Goal: Task Accomplishment & Management: Manage account settings

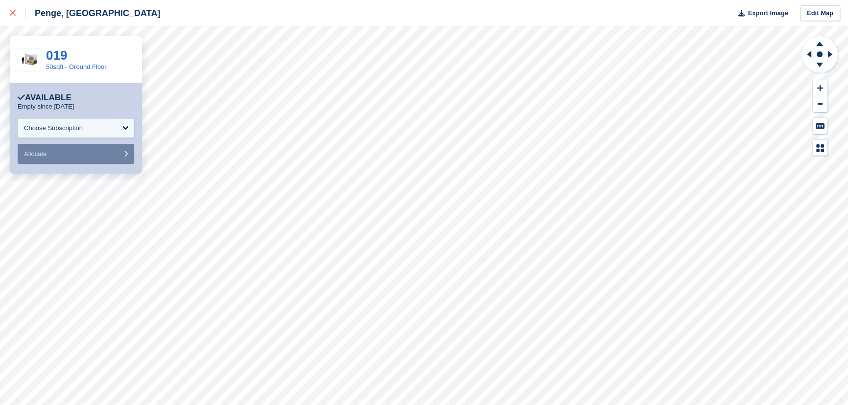
click at [11, 18] on div at bounding box center [18, 13] width 16 height 12
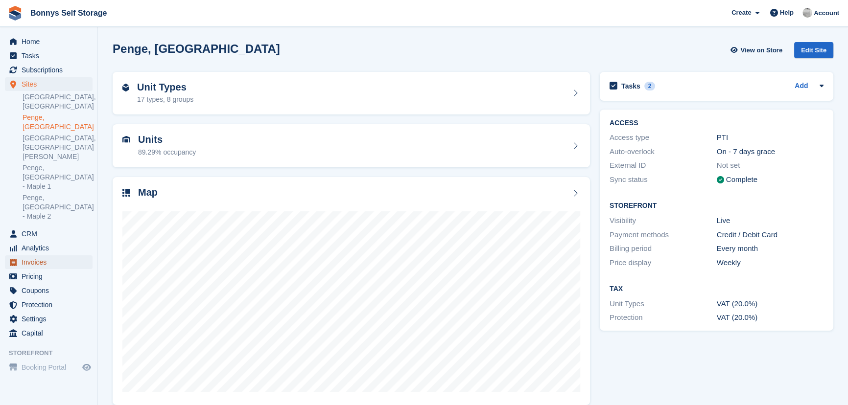
click at [35, 255] on span "Invoices" at bounding box center [51, 262] width 59 height 14
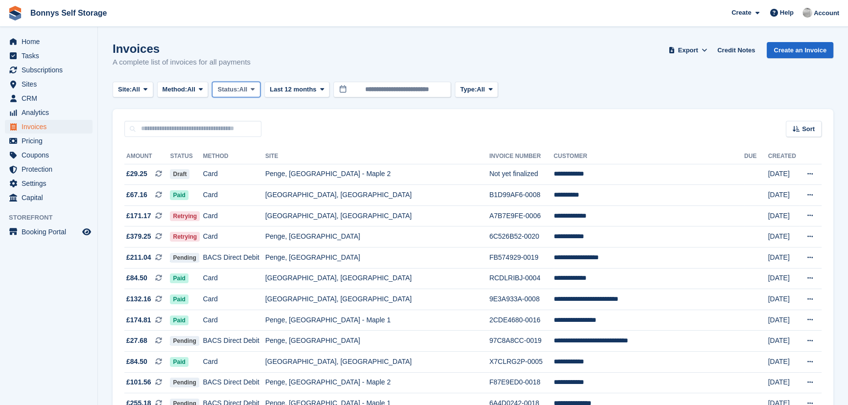
click at [239, 91] on span "Status:" at bounding box center [228, 90] width 22 height 10
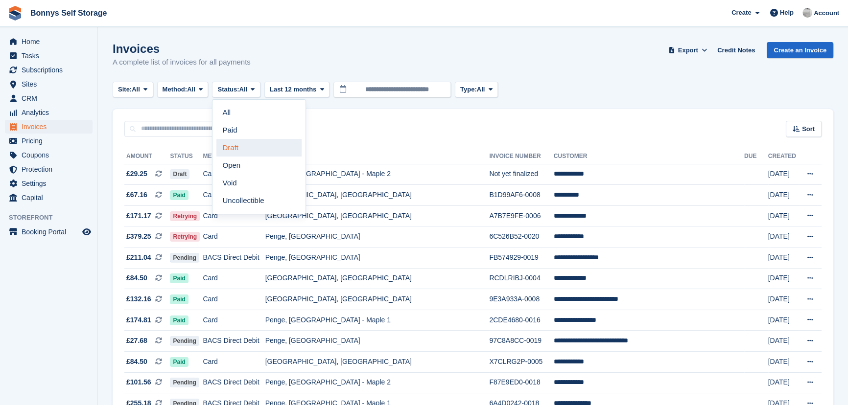
click at [233, 152] on link "Draft" at bounding box center [258, 148] width 85 height 18
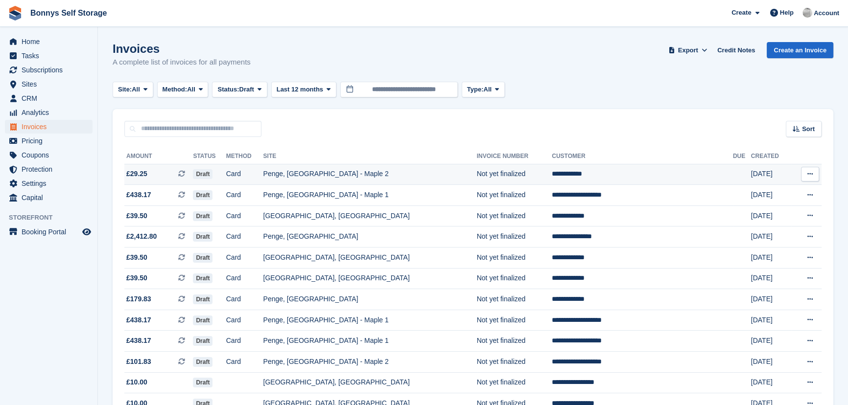
click at [576, 175] on td "**********" at bounding box center [641, 174] width 181 height 21
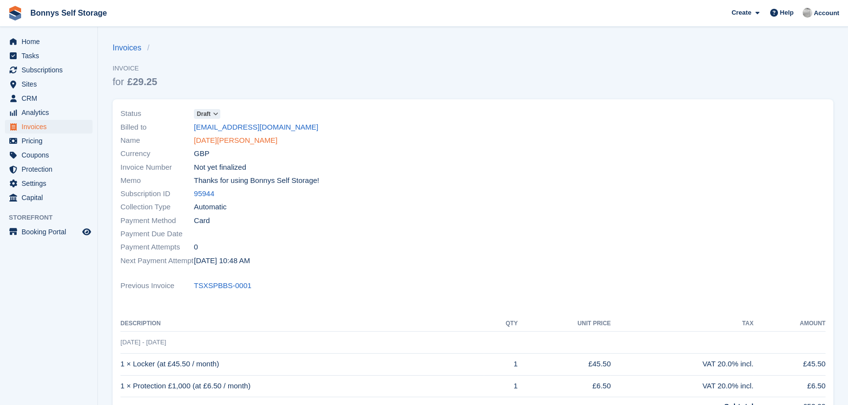
click at [208, 141] on link "Noel Balloux" at bounding box center [236, 140] width 84 height 11
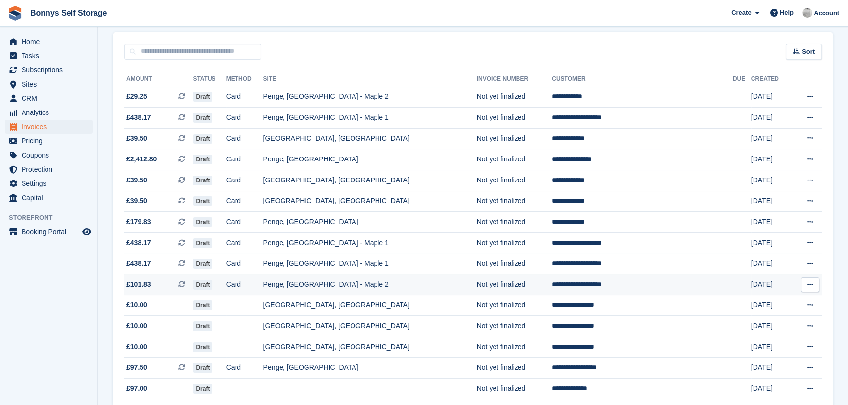
scroll to position [89, 0]
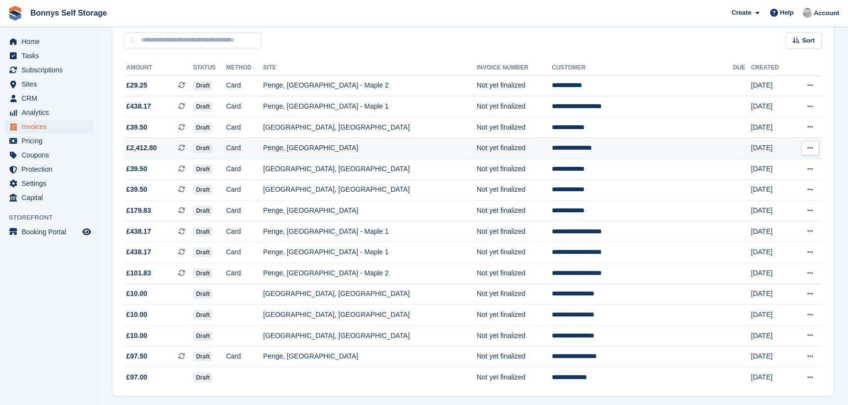
click at [591, 147] on td "**********" at bounding box center [641, 148] width 181 height 21
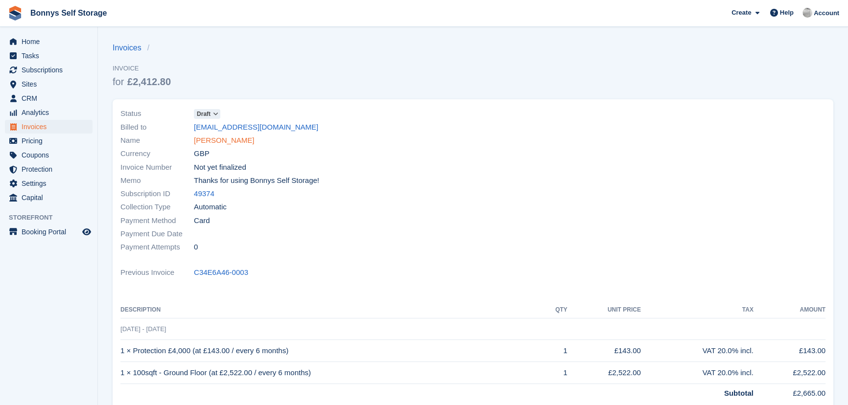
click at [219, 142] on link "[PERSON_NAME]" at bounding box center [224, 140] width 60 height 11
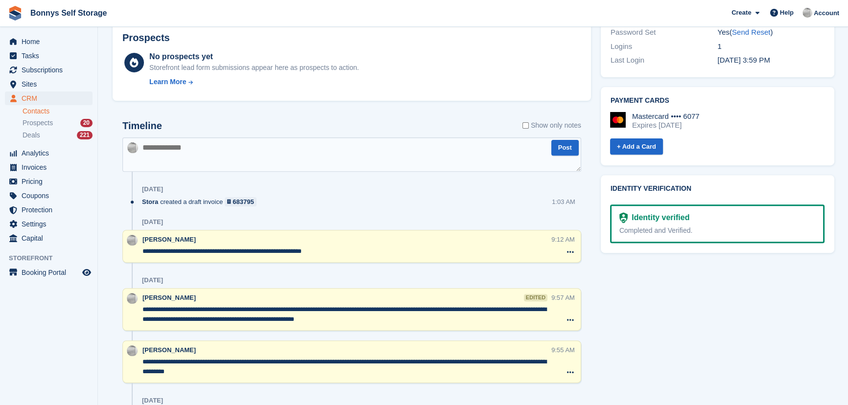
scroll to position [541, 0]
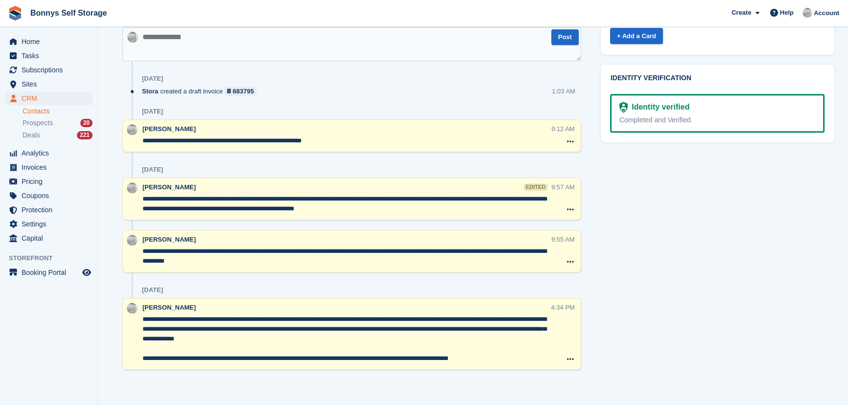
drag, startPoint x: 238, startPoint y: 196, endPoint x: 345, endPoint y: 208, distance: 108.3
click at [345, 208] on textarea "**********" at bounding box center [346, 204] width 408 height 20
click at [344, 208] on textarea "**********" at bounding box center [346, 204] width 408 height 20
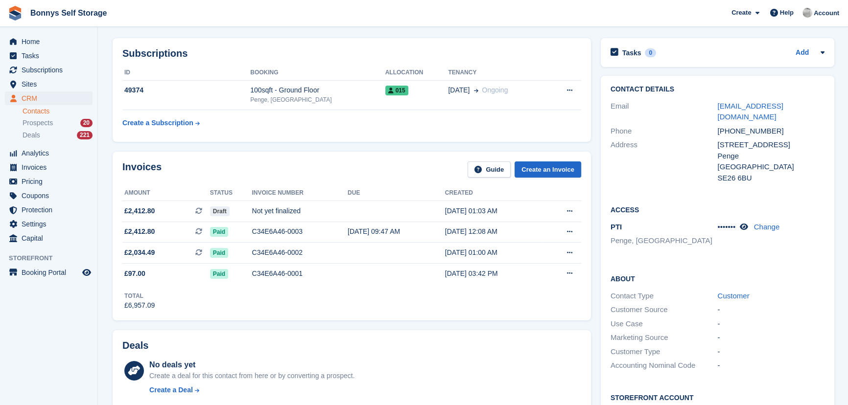
scroll to position [0, 0]
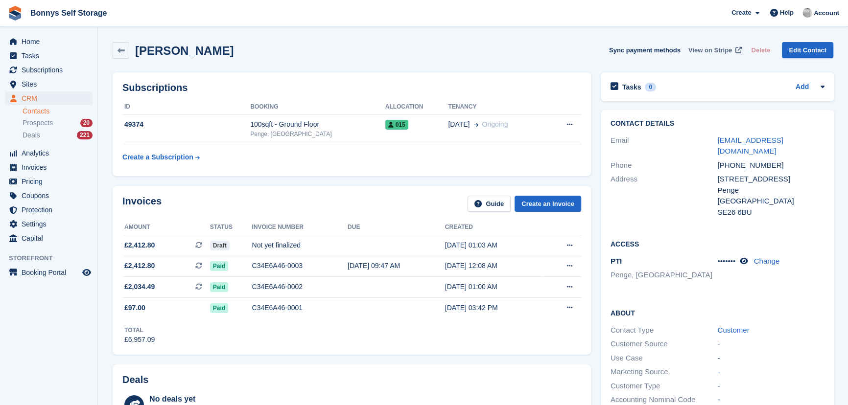
click at [735, 46] on span at bounding box center [738, 51] width 10 height 10
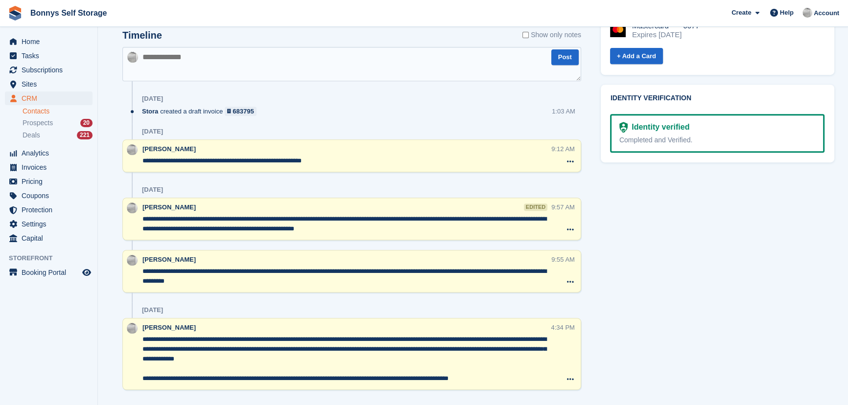
scroll to position [541, 0]
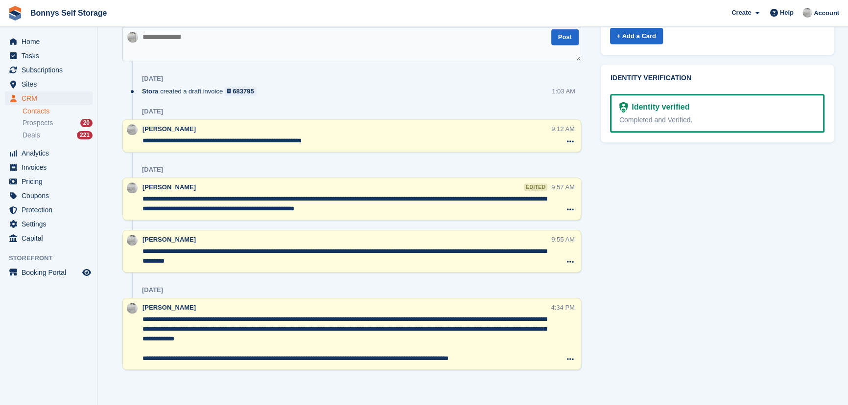
drag, startPoint x: 201, startPoint y: 316, endPoint x: 482, endPoint y: 338, distance: 282.2
click at [482, 338] on textarea "**********" at bounding box center [346, 339] width 408 height 49
click at [414, 339] on textarea "**********" at bounding box center [346, 339] width 408 height 49
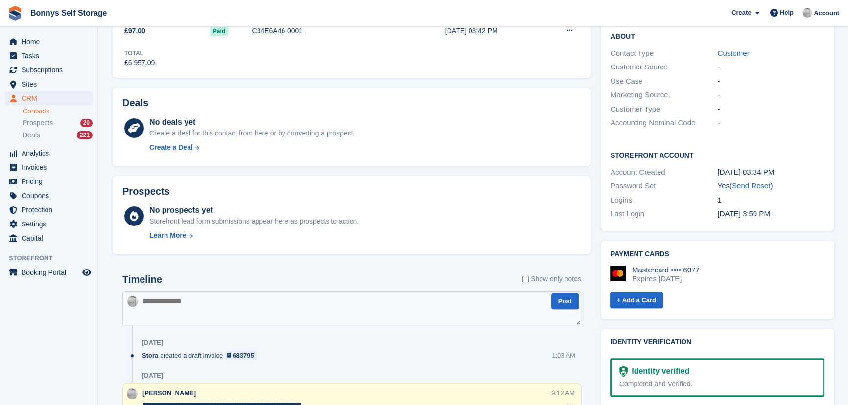
scroll to position [274, 0]
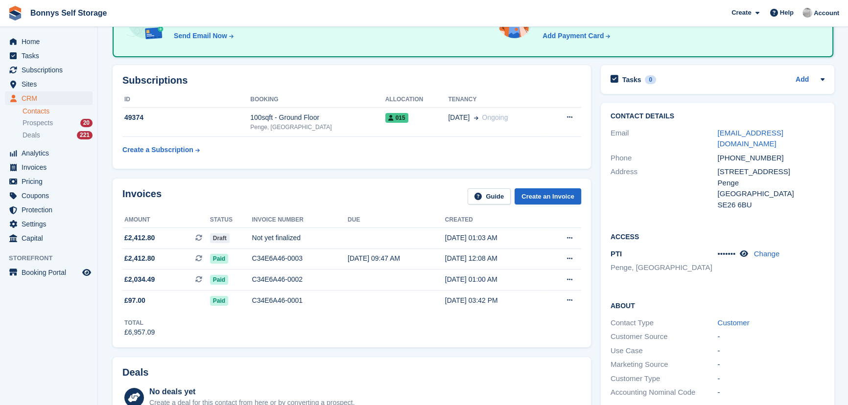
scroll to position [102, 0]
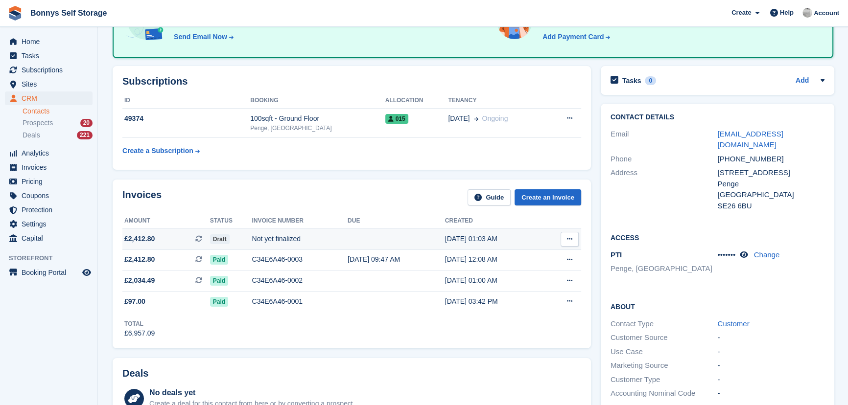
click at [242, 236] on div "Draft" at bounding box center [231, 239] width 42 height 10
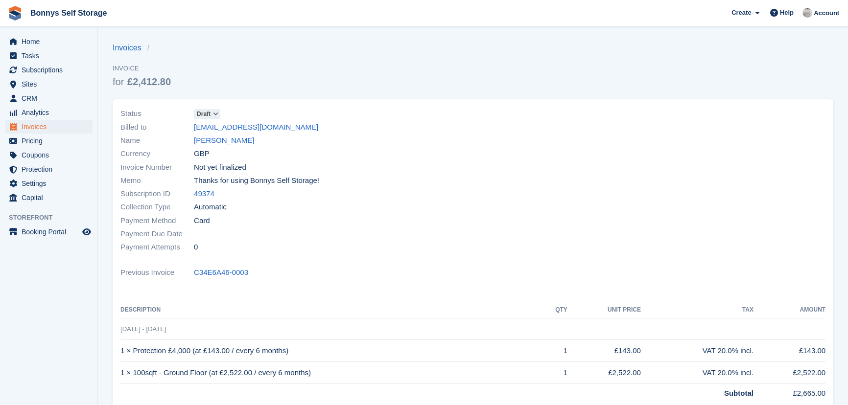
click at [215, 110] on span "Draft" at bounding box center [207, 114] width 26 height 10
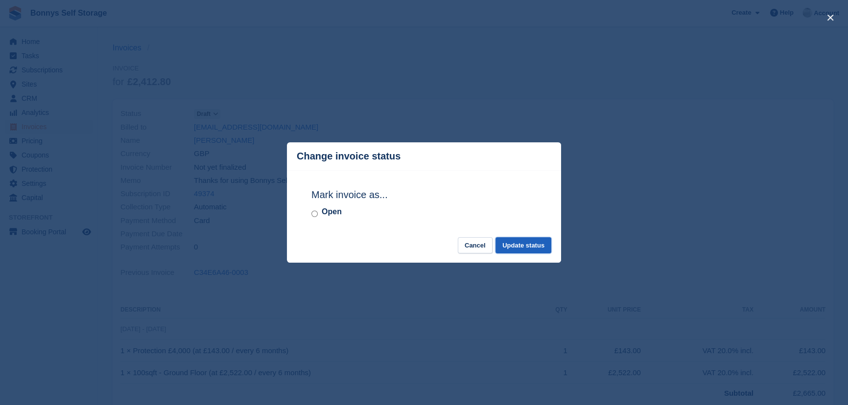
click at [525, 241] on button "Update status" at bounding box center [523, 245] width 56 height 16
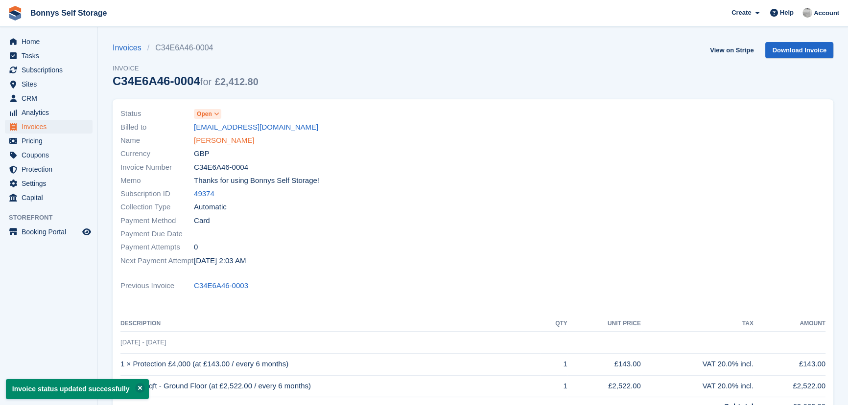
click at [223, 141] on link "[PERSON_NAME]" at bounding box center [224, 140] width 60 height 11
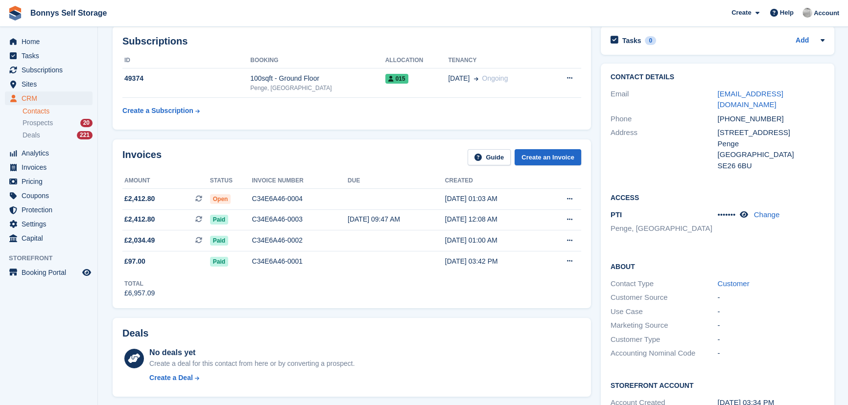
scroll to position [222, 0]
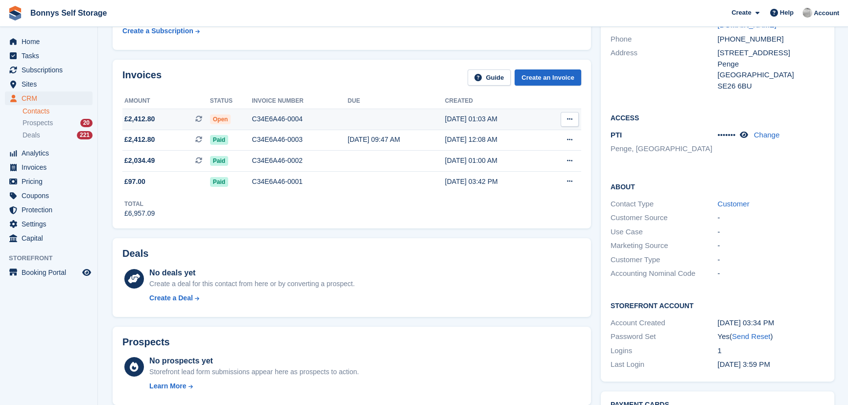
click at [291, 115] on div "C34E6A46-0004" at bounding box center [300, 119] width 96 height 10
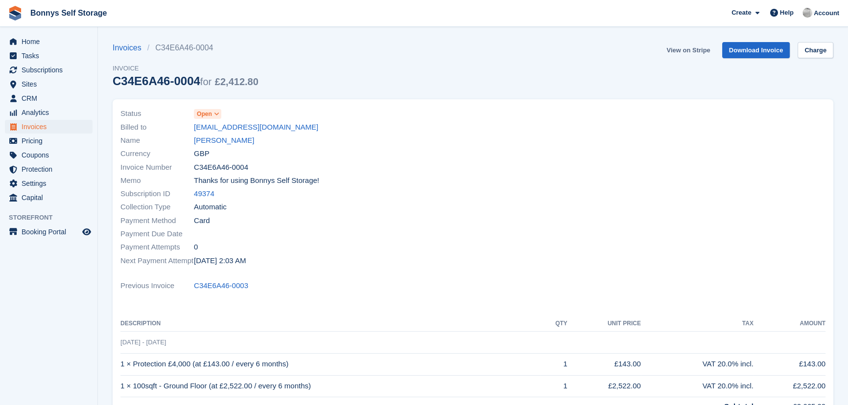
click at [684, 49] on link "View on Stripe" at bounding box center [687, 50] width 51 height 16
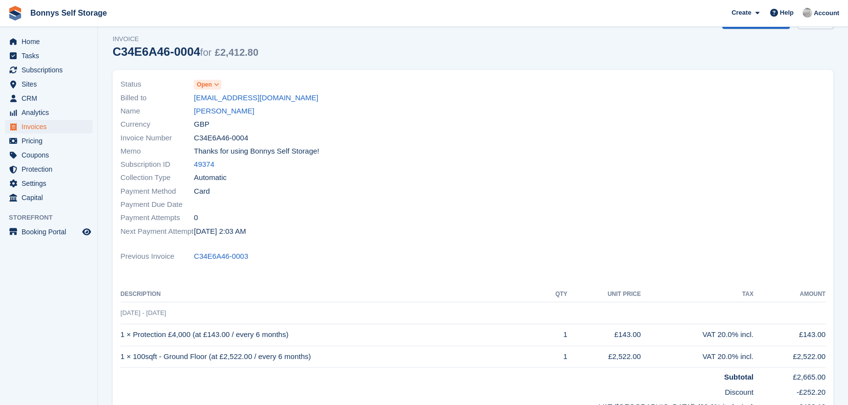
scroll to position [44, 0]
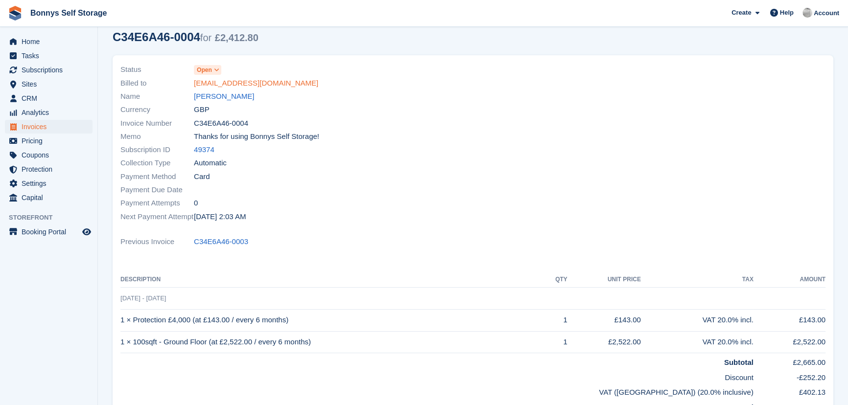
click at [236, 82] on link "sootylil@hotmail.co.uk" at bounding box center [256, 83] width 124 height 11
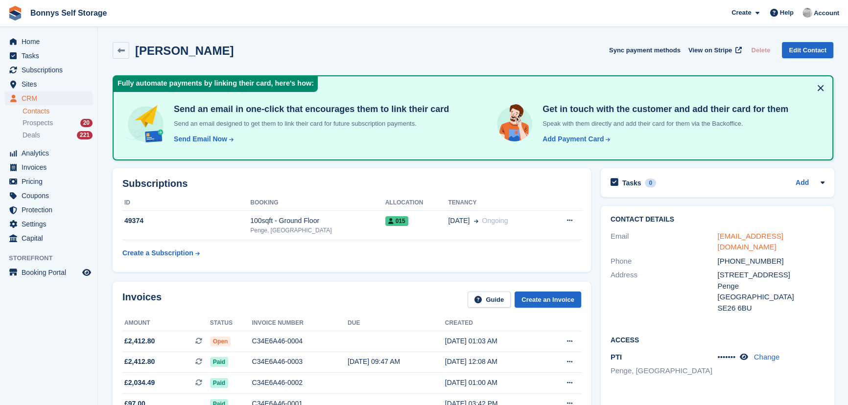
click at [773, 234] on link "sootylil@hotmail.co.uk" at bounding box center [750, 242] width 66 height 20
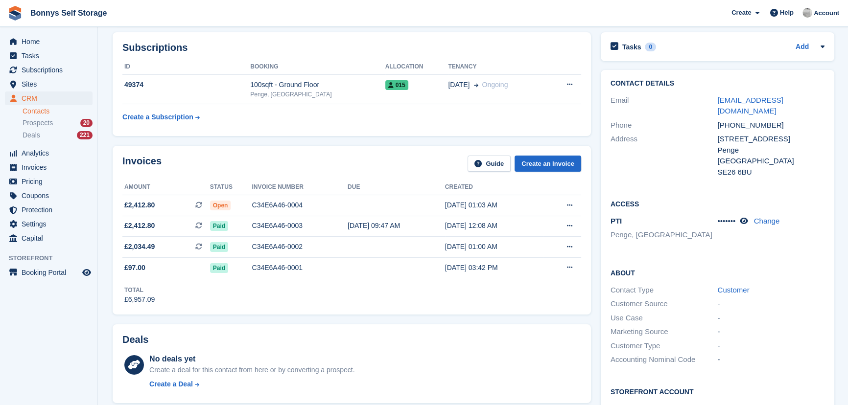
scroll to position [400, 0]
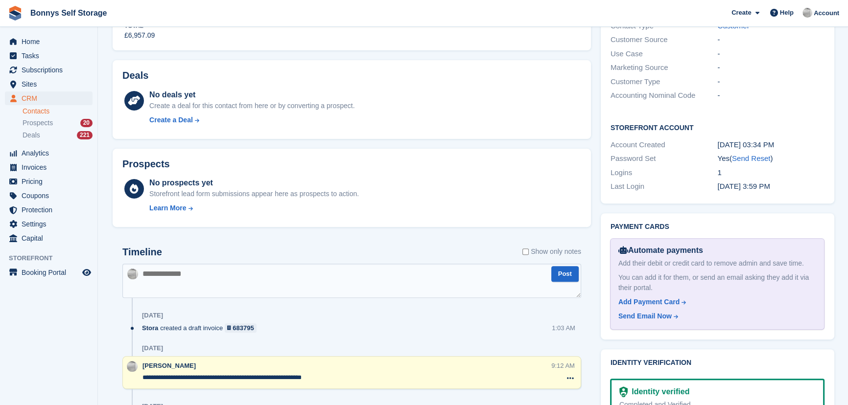
click at [367, 266] on textarea at bounding box center [351, 281] width 459 height 34
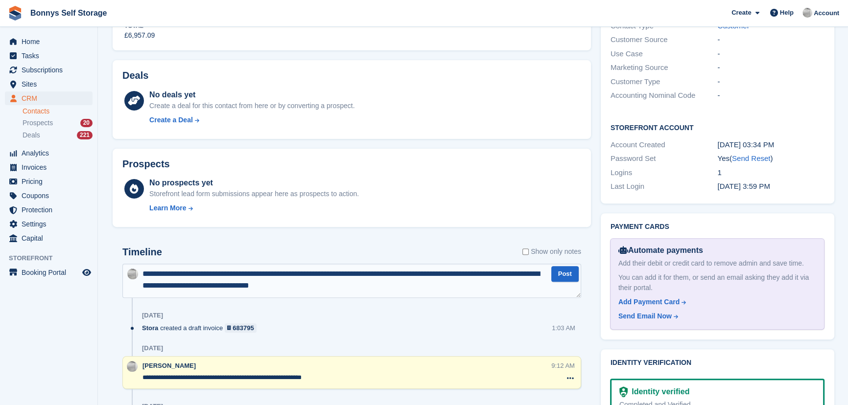
type textarea "**********"
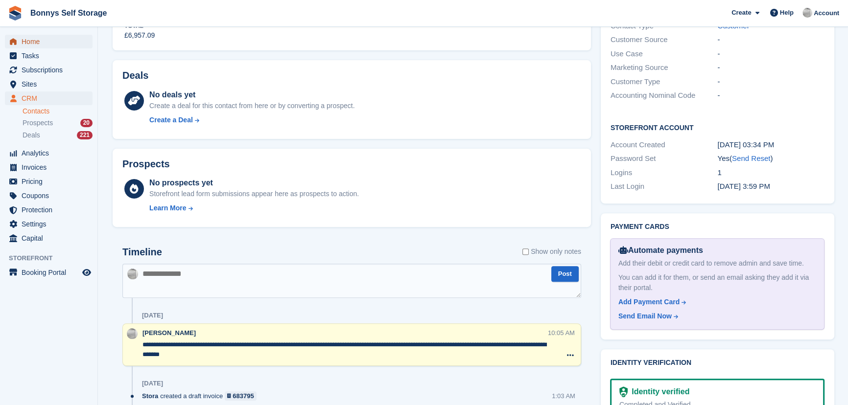
click at [30, 36] on span "Home" at bounding box center [51, 42] width 59 height 14
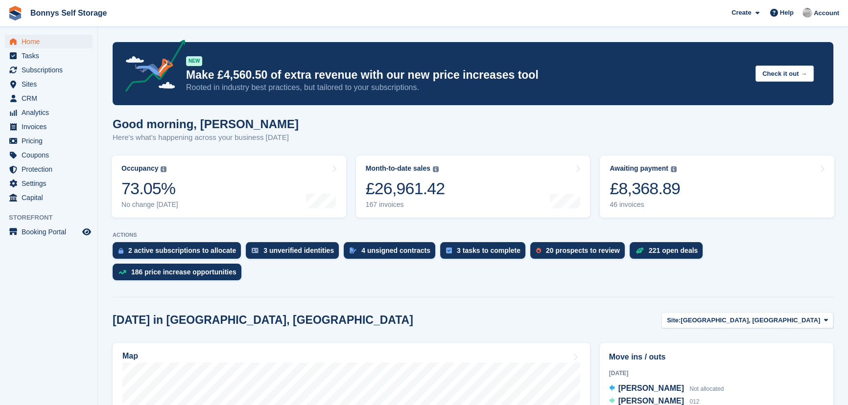
click at [35, 124] on span "Invoices" at bounding box center [51, 127] width 59 height 14
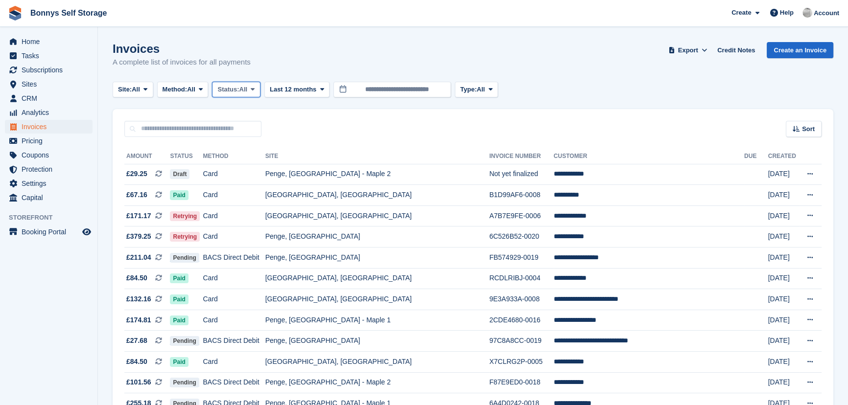
click at [230, 90] on span "Status:" at bounding box center [228, 90] width 22 height 10
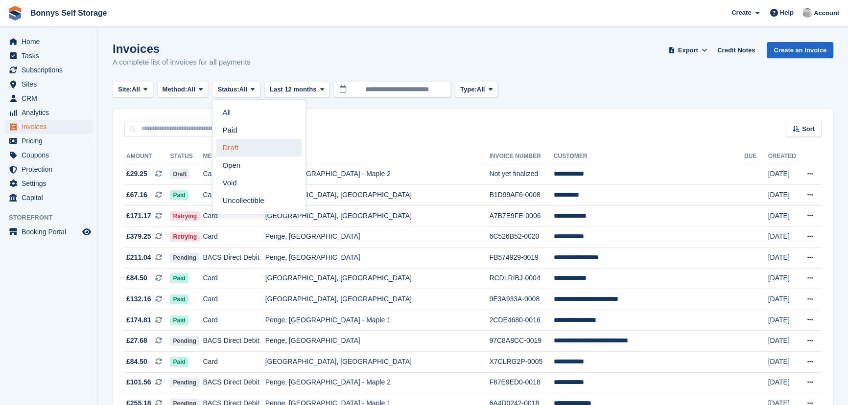
click at [239, 147] on link "Draft" at bounding box center [258, 148] width 85 height 18
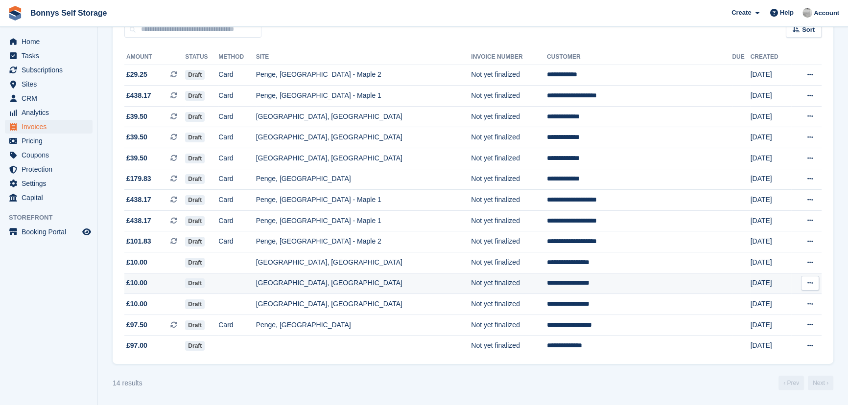
scroll to position [103, 0]
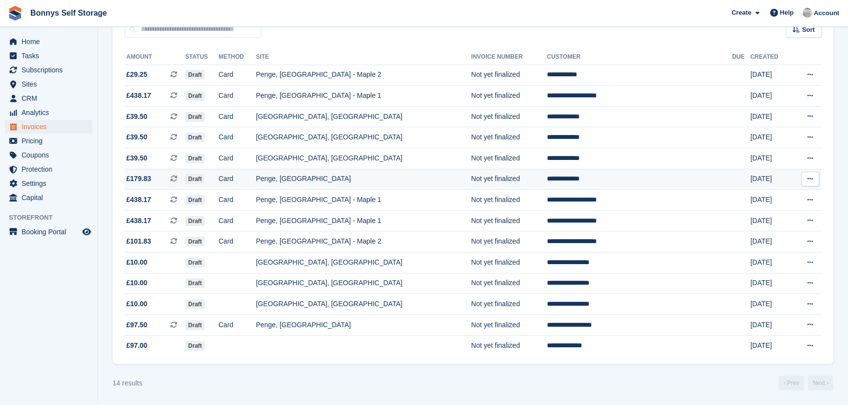
click at [305, 179] on td "Penge, [GEOGRAPHIC_DATA]" at bounding box center [363, 179] width 215 height 21
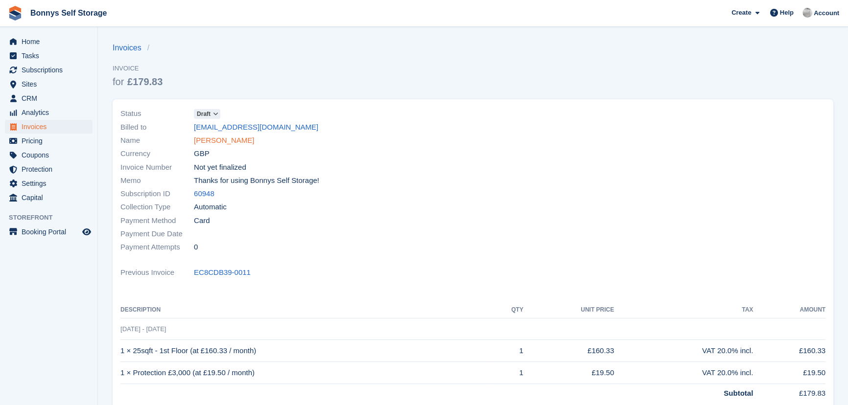
click at [222, 138] on link "[PERSON_NAME]" at bounding box center [224, 140] width 60 height 11
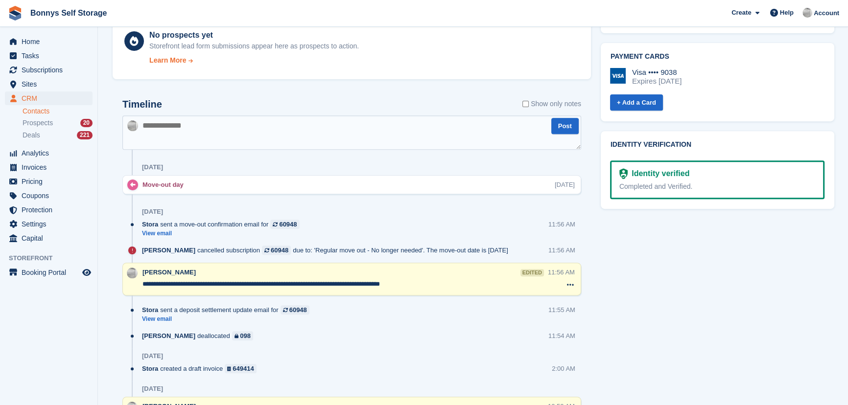
scroll to position [489, 0]
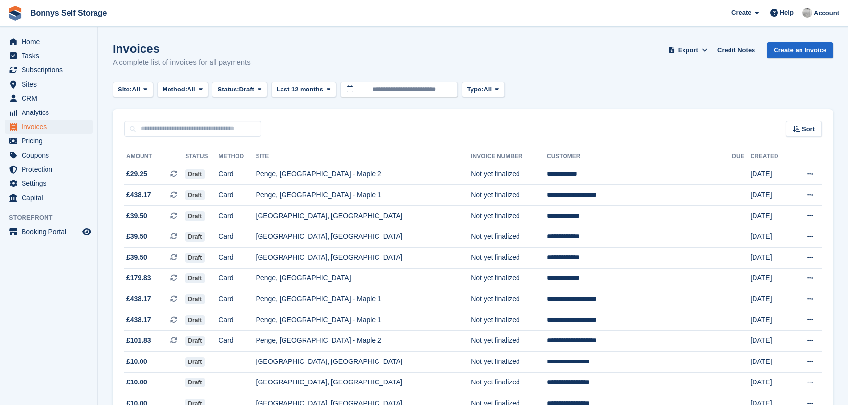
scroll to position [103, 0]
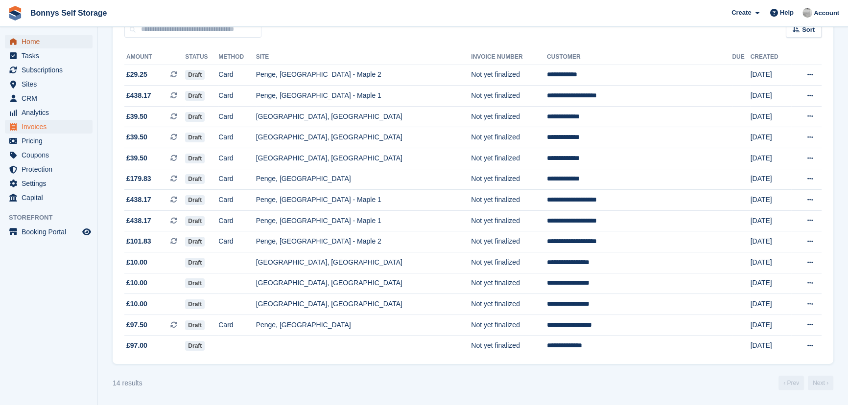
click at [33, 38] on span "Home" at bounding box center [51, 42] width 59 height 14
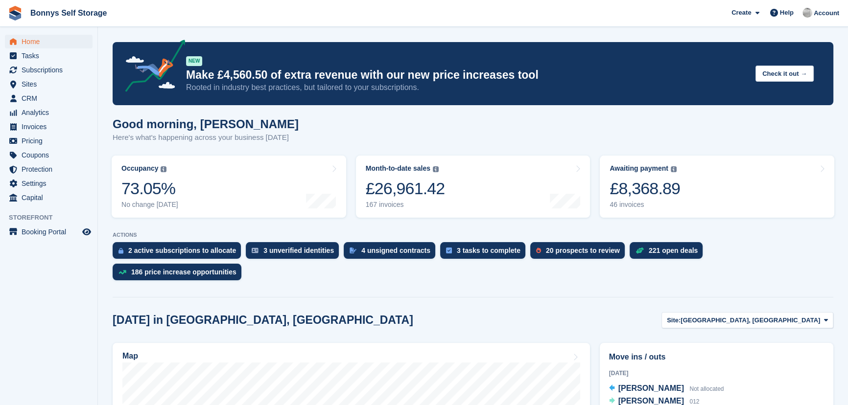
click at [609, 23] on span "Bonnys Self Storage Create Subscription Invoice Contact Deal Discount Page Help…" at bounding box center [424, 13] width 848 height 26
click at [254, 132] on p "Here's what's happening across your business today" at bounding box center [206, 137] width 186 height 11
click at [250, 129] on h1 "Good morning, James" at bounding box center [206, 123] width 186 height 13
click at [46, 70] on span "Subscriptions" at bounding box center [51, 70] width 59 height 14
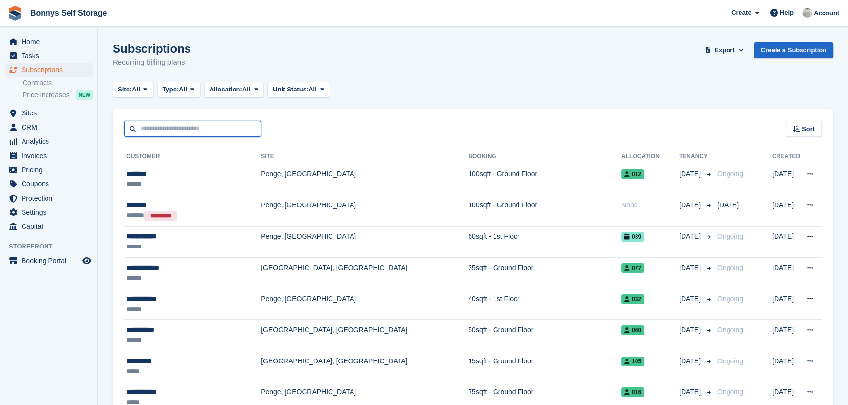
click at [211, 133] on input "text" at bounding box center [192, 129] width 137 height 16
click at [377, 62] on div "Subscriptions Recurring billing plans Export Export Subscriptions Export a CSV …" at bounding box center [473, 61] width 720 height 38
